Goal: Transaction & Acquisition: Purchase product/service

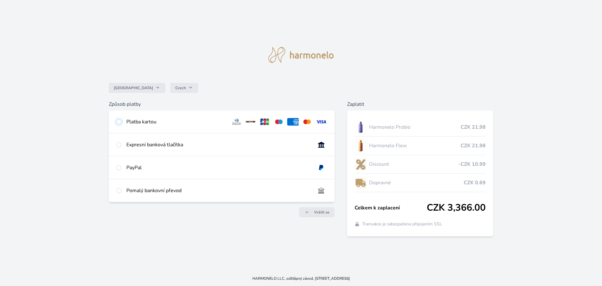
click at [119, 120] on input "radio" at bounding box center [118, 121] width 5 height 5
radio input "true"
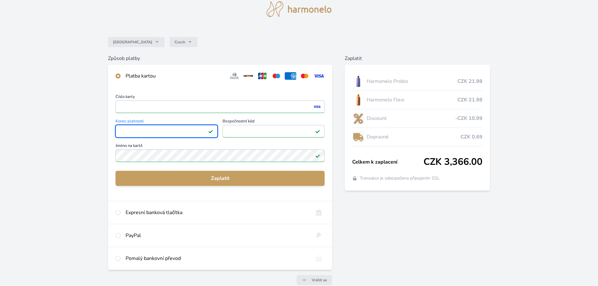
scroll to position [56, 0]
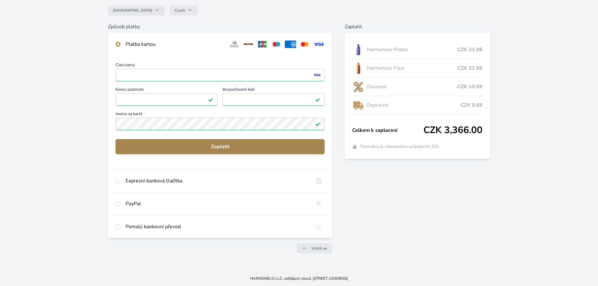
click at [261, 146] on span "Zaplatit" at bounding box center [219, 147] width 199 height 8
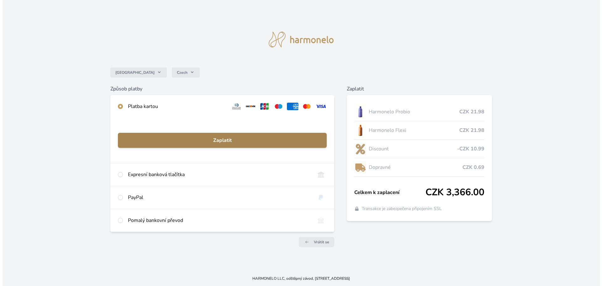
scroll to position [0, 0]
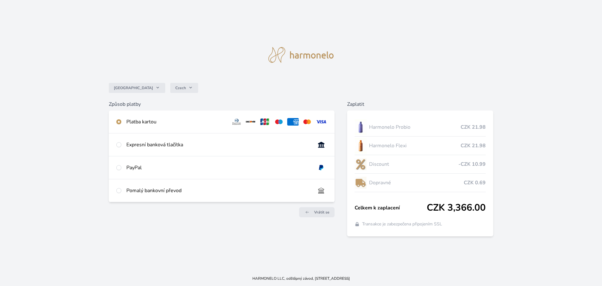
click at [141, 121] on div "Platba kartou" at bounding box center [176, 122] width 100 height 8
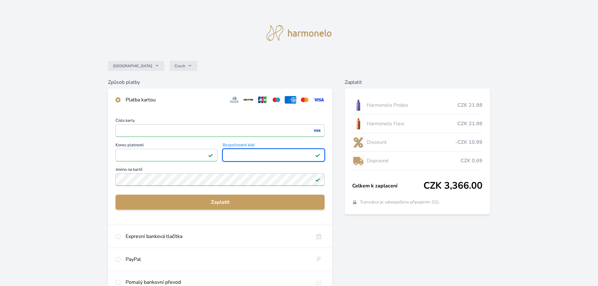
click at [54, 151] on div "Česko Czech Způsob platby Platba kartou Číslo karty <p>Your browser does not su…" at bounding box center [299, 163] width 598 height 326
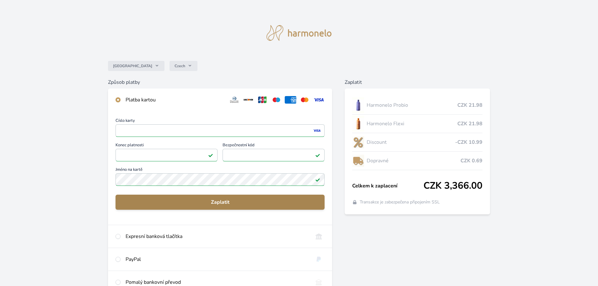
click at [213, 203] on span "Zaplatit" at bounding box center [219, 202] width 199 height 8
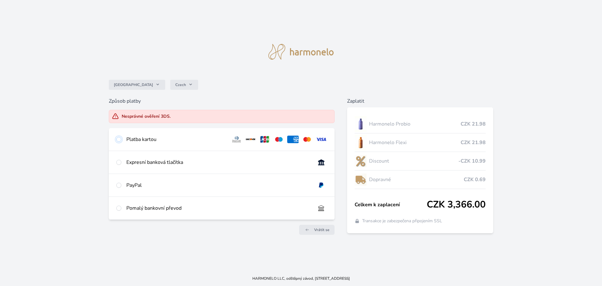
click at [119, 140] on input "radio" at bounding box center [118, 139] width 5 height 5
radio input "true"
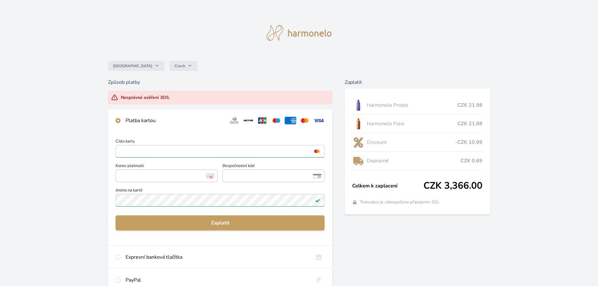
click at [76, 133] on div "Česko Czech Způsob platby Nesprávné ověření 3DS. Platba kartou Číslo karty <p>Y…" at bounding box center [299, 173] width 598 height 347
click at [54, 125] on div "Česko Czech Způsob platby Nesprávné ověření 3DS. Platba kartou Číslo karty <p>Y…" at bounding box center [299, 173] width 598 height 347
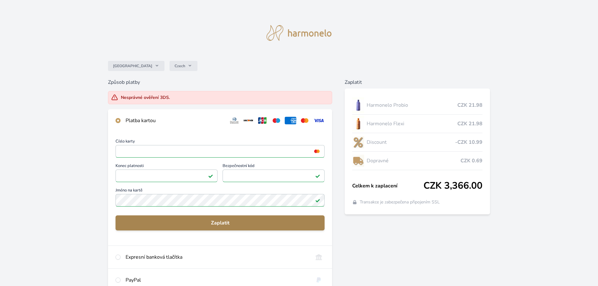
click at [227, 225] on span "Zaplatit" at bounding box center [219, 223] width 199 height 8
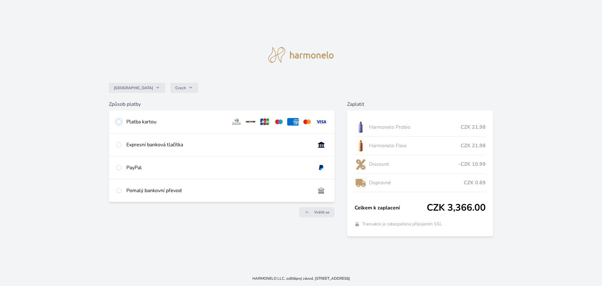
click at [120, 122] on input "radio" at bounding box center [118, 121] width 5 height 5
radio input "true"
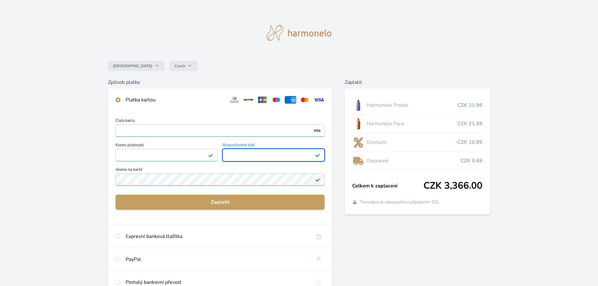
click at [72, 117] on div "Česko Czech Způsob platby Platba kartou Číslo karty <p>Your browser does not su…" at bounding box center [299, 163] width 598 height 326
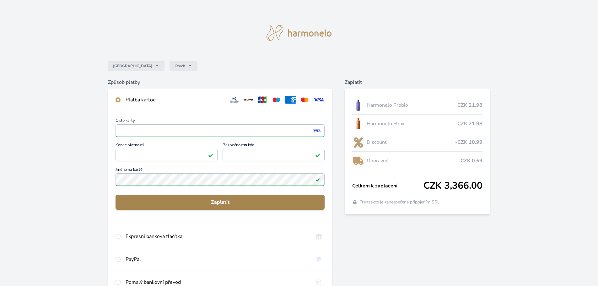
click at [220, 201] on span "Zaplatit" at bounding box center [219, 202] width 199 height 8
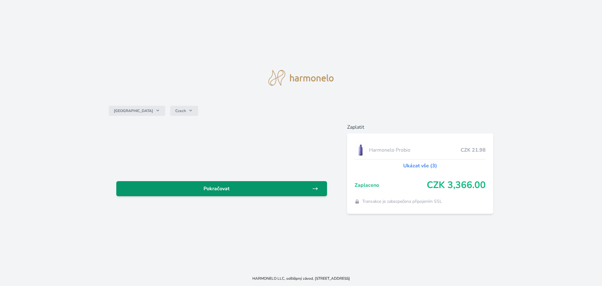
click at [246, 192] on link "Pokračovat" at bounding box center [221, 188] width 211 height 15
